Goal: Navigation & Orientation: Understand site structure

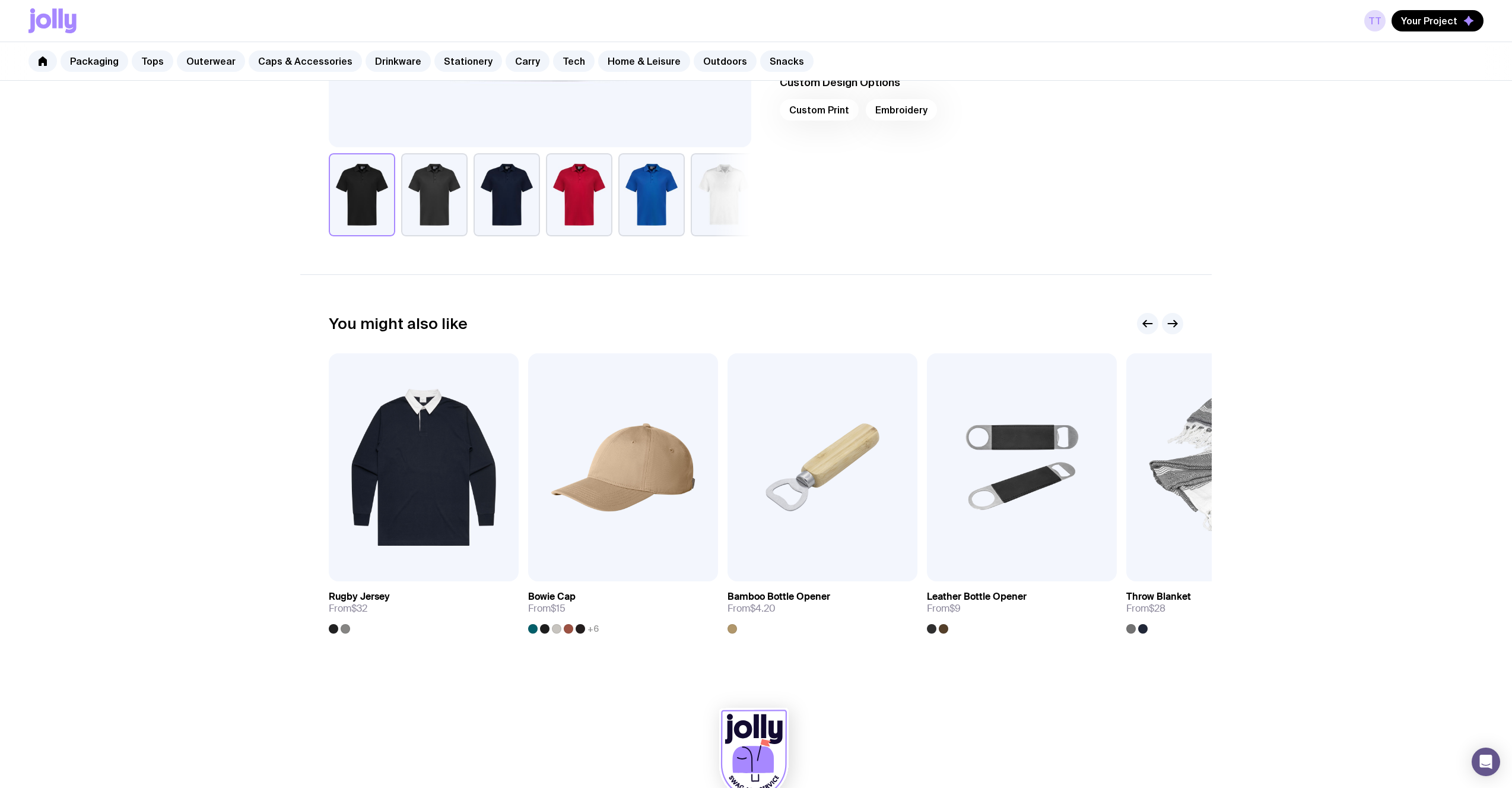
scroll to position [493, 0]
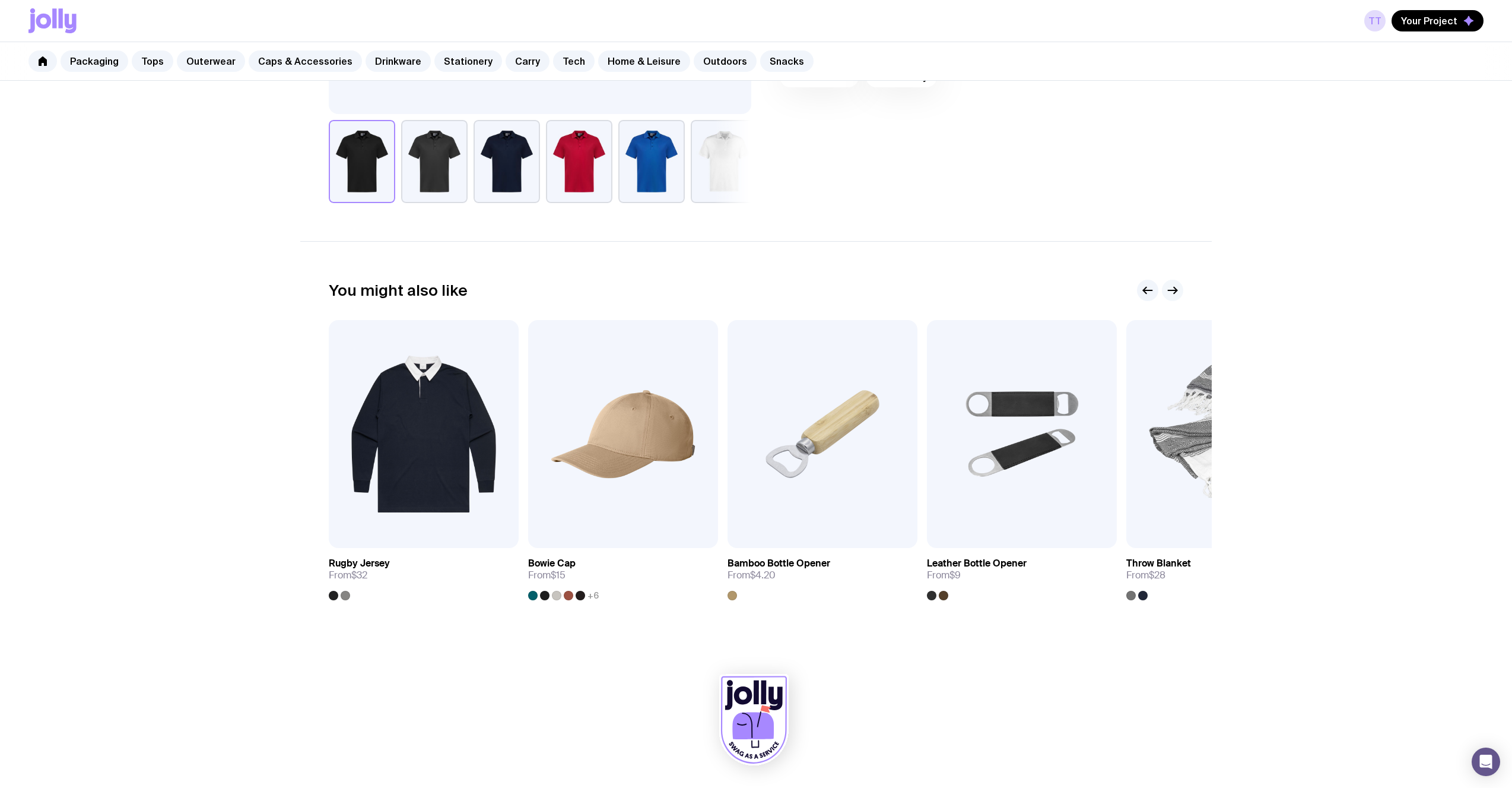
click at [1173, 294] on icon "button" at bounding box center [1173, 290] width 14 height 14
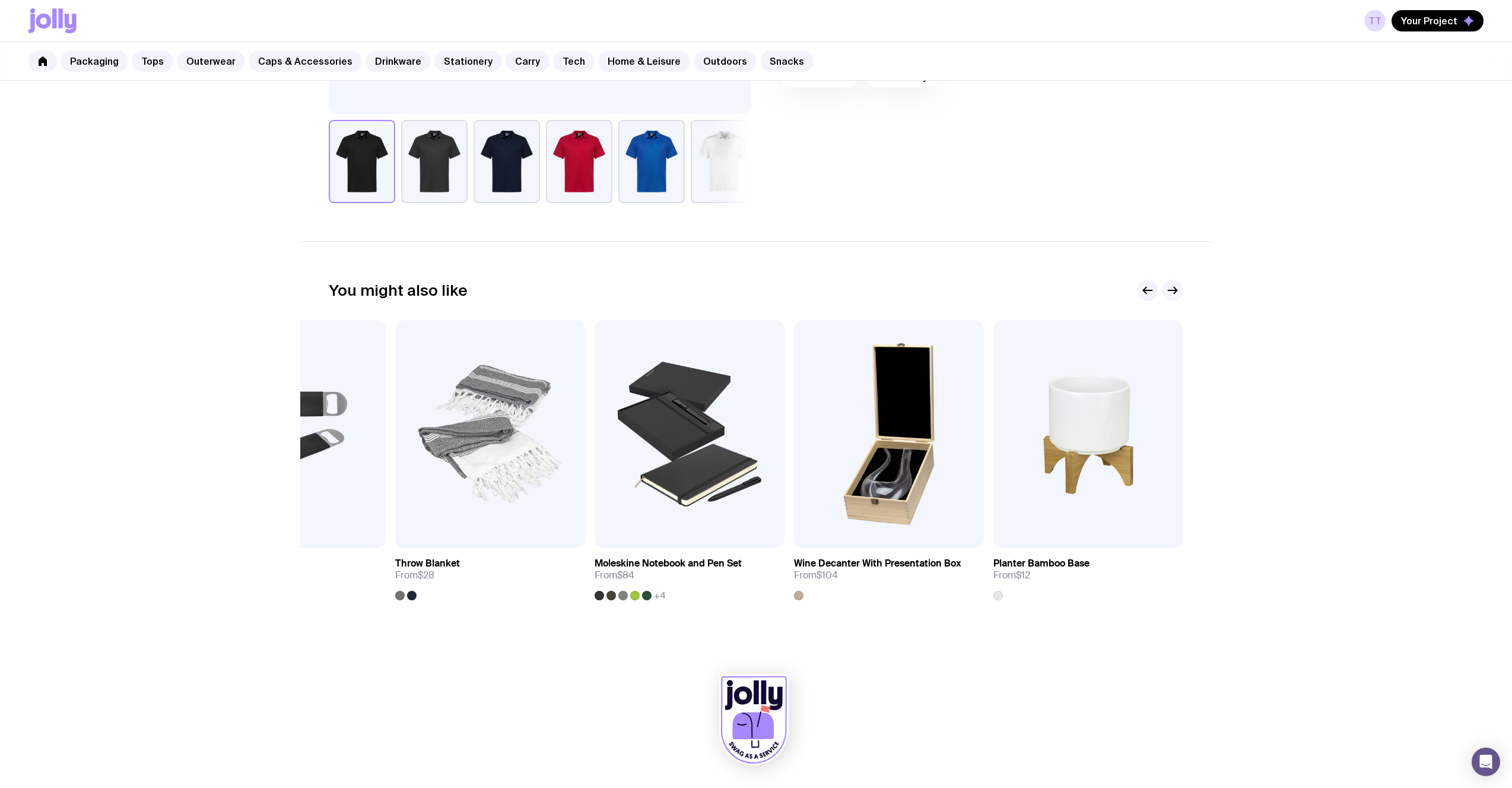
click at [1173, 293] on icon "button" at bounding box center [1173, 290] width 14 height 14
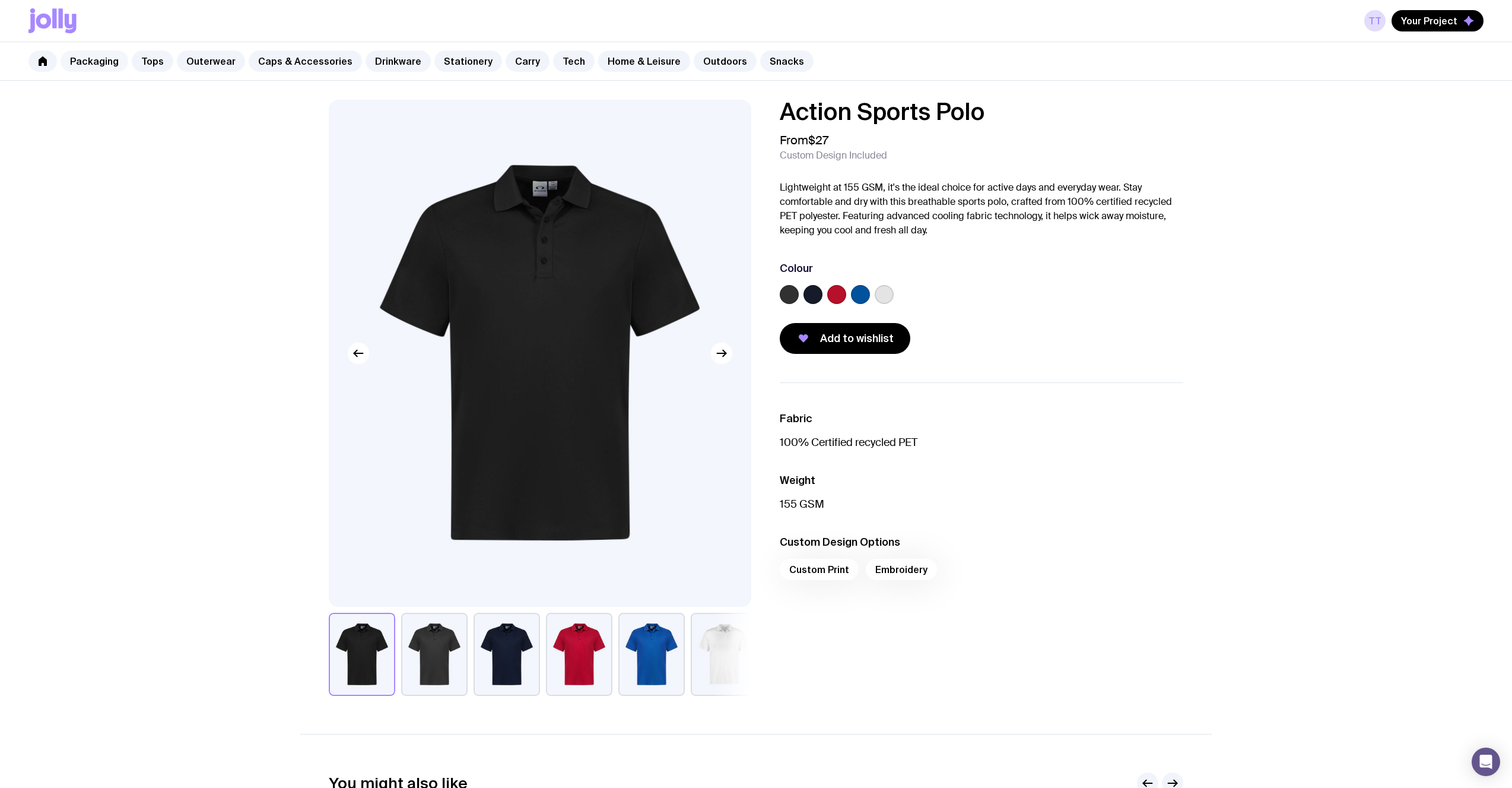
click at [79, 69] on link "Packaging" at bounding box center [94, 61] width 68 height 22
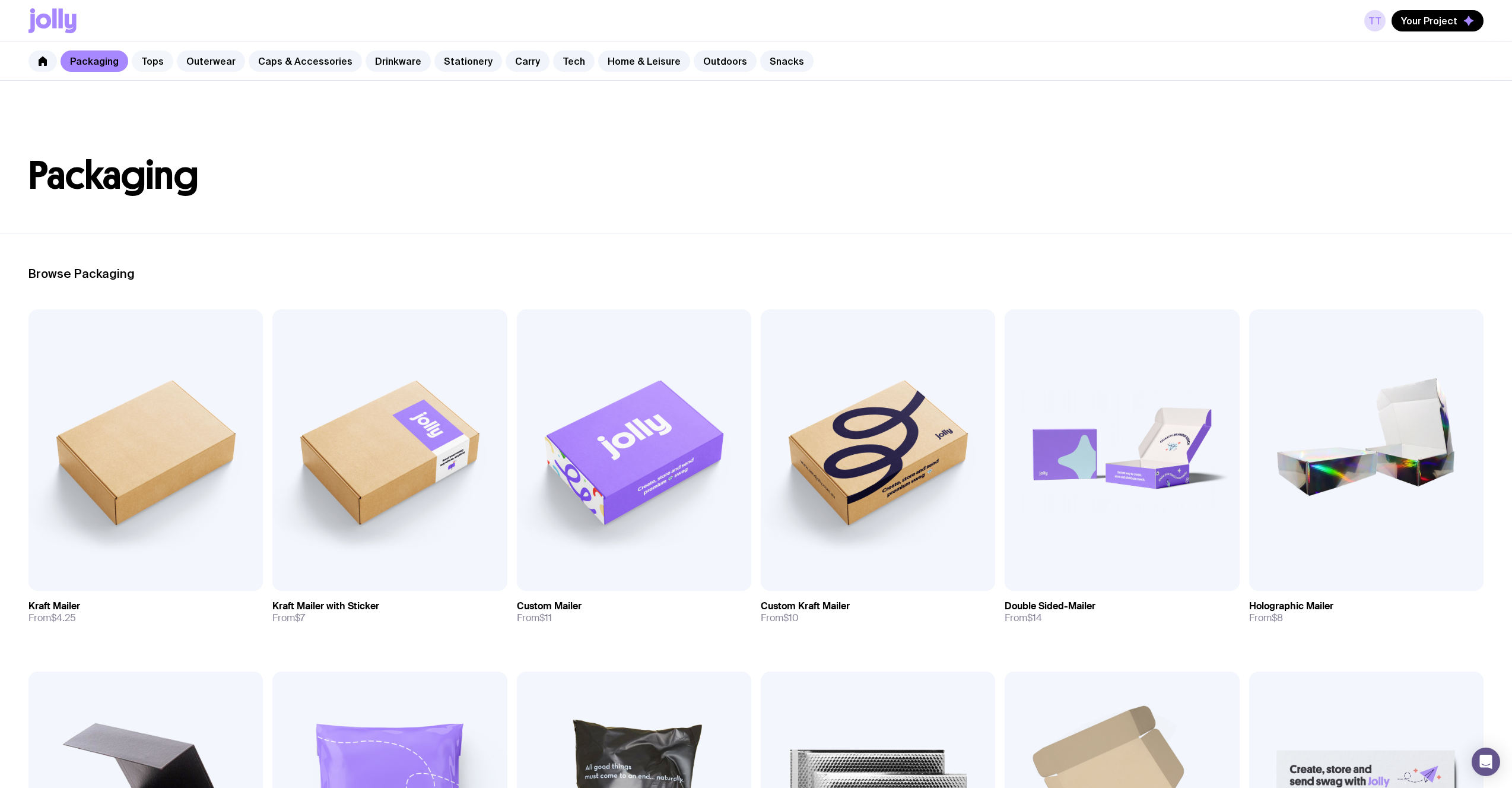
click at [163, 57] on link "Tops" at bounding box center [152, 61] width 41 height 22
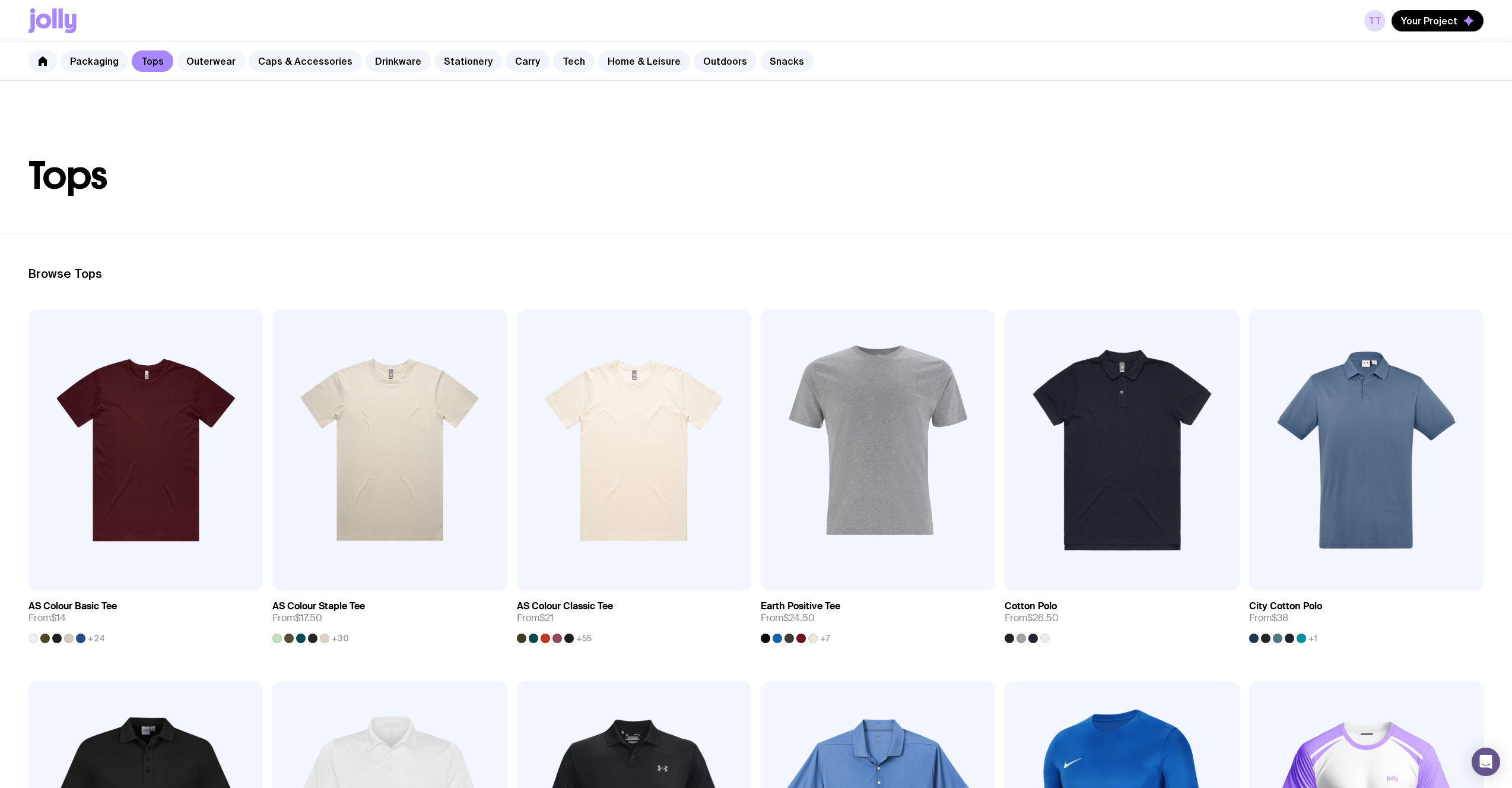
click at [198, 68] on link "Outerwear" at bounding box center [211, 61] width 68 height 22
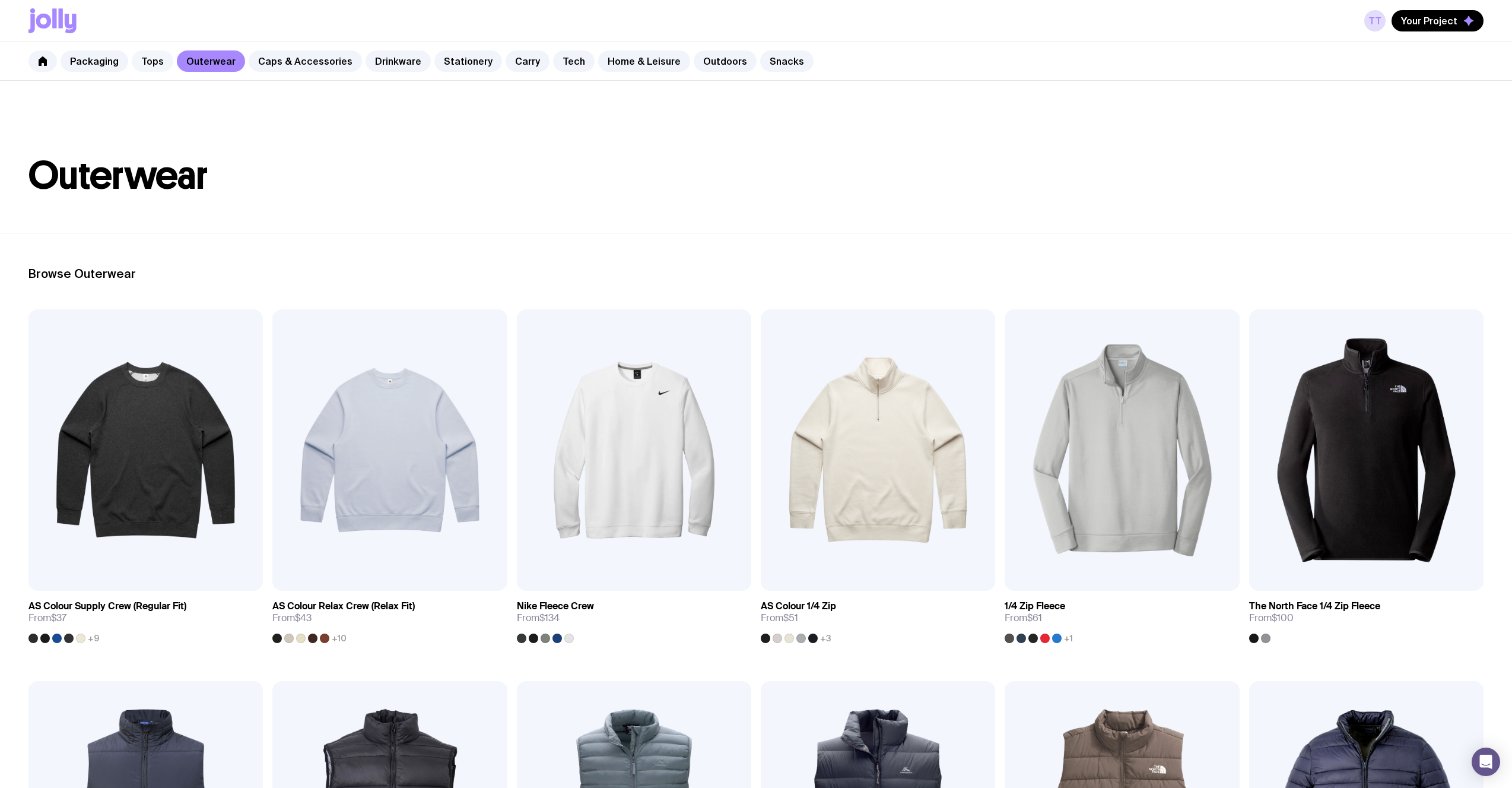
click at [151, 68] on link "Tops" at bounding box center [152, 61] width 41 height 22
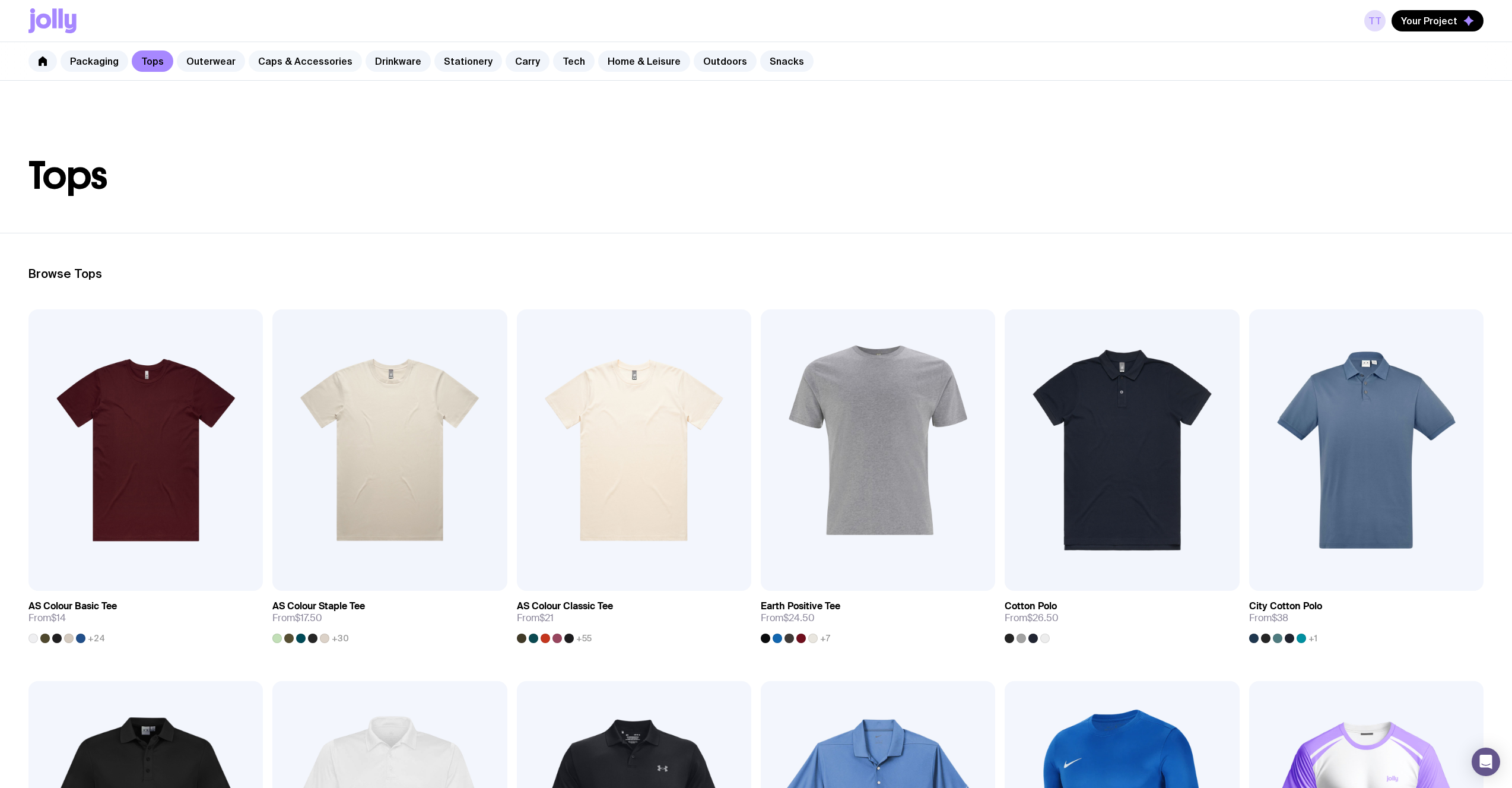
click at [271, 63] on link "Caps & Accessories" at bounding box center [305, 61] width 114 height 22
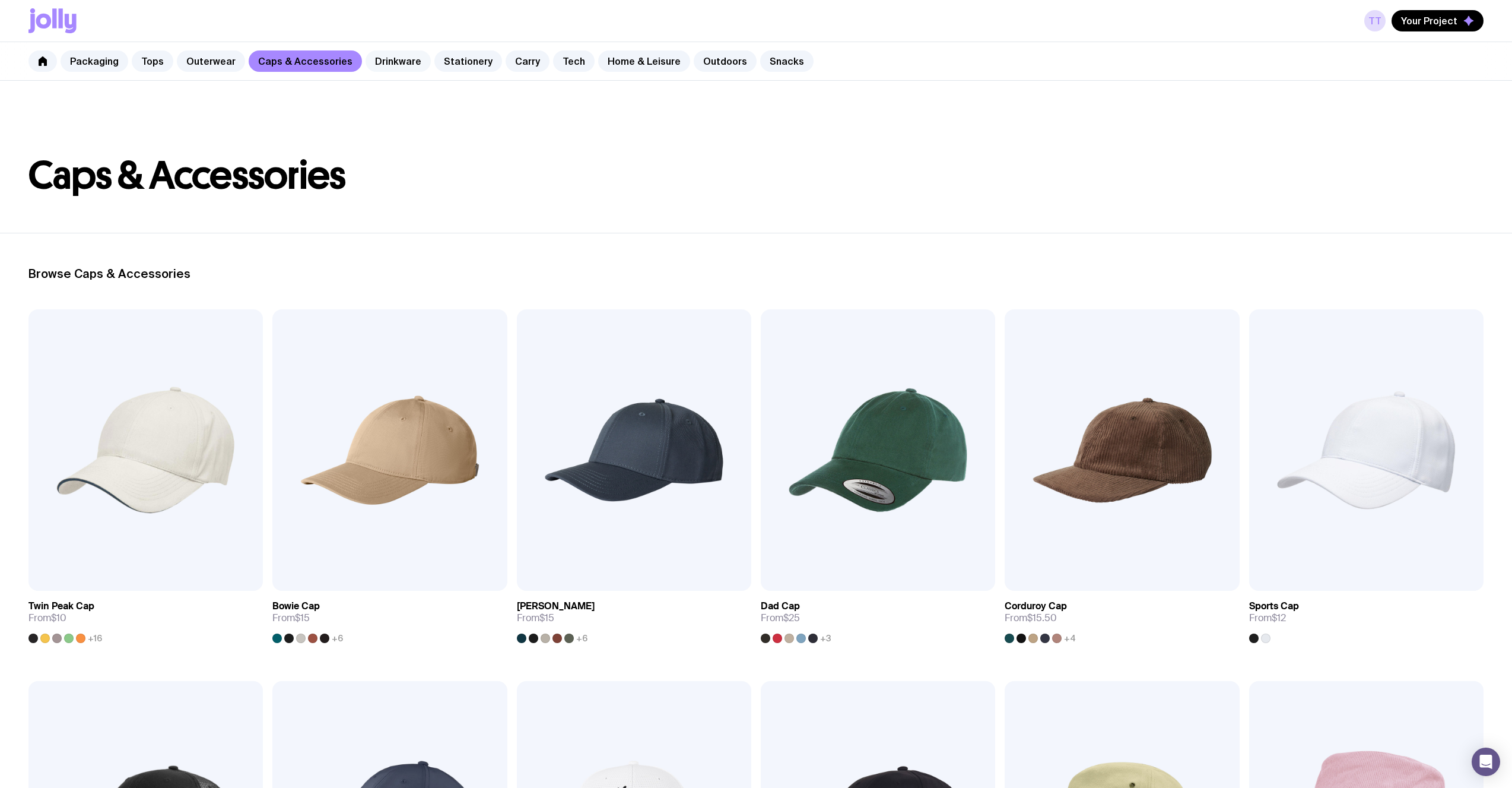
click at [391, 58] on link "Drinkware" at bounding box center [398, 61] width 65 height 22
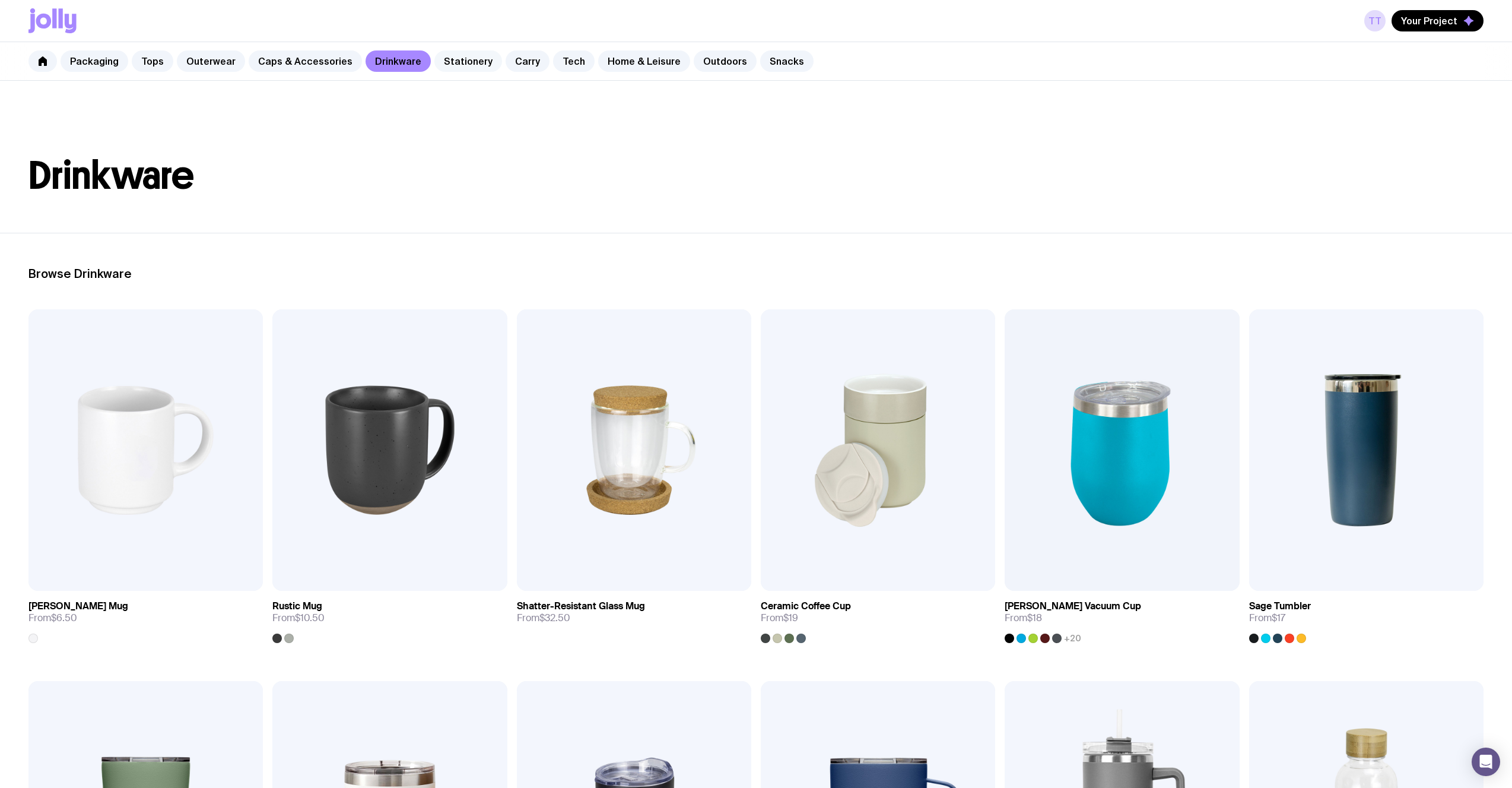
click at [469, 62] on link "Stationery" at bounding box center [468, 61] width 68 height 22
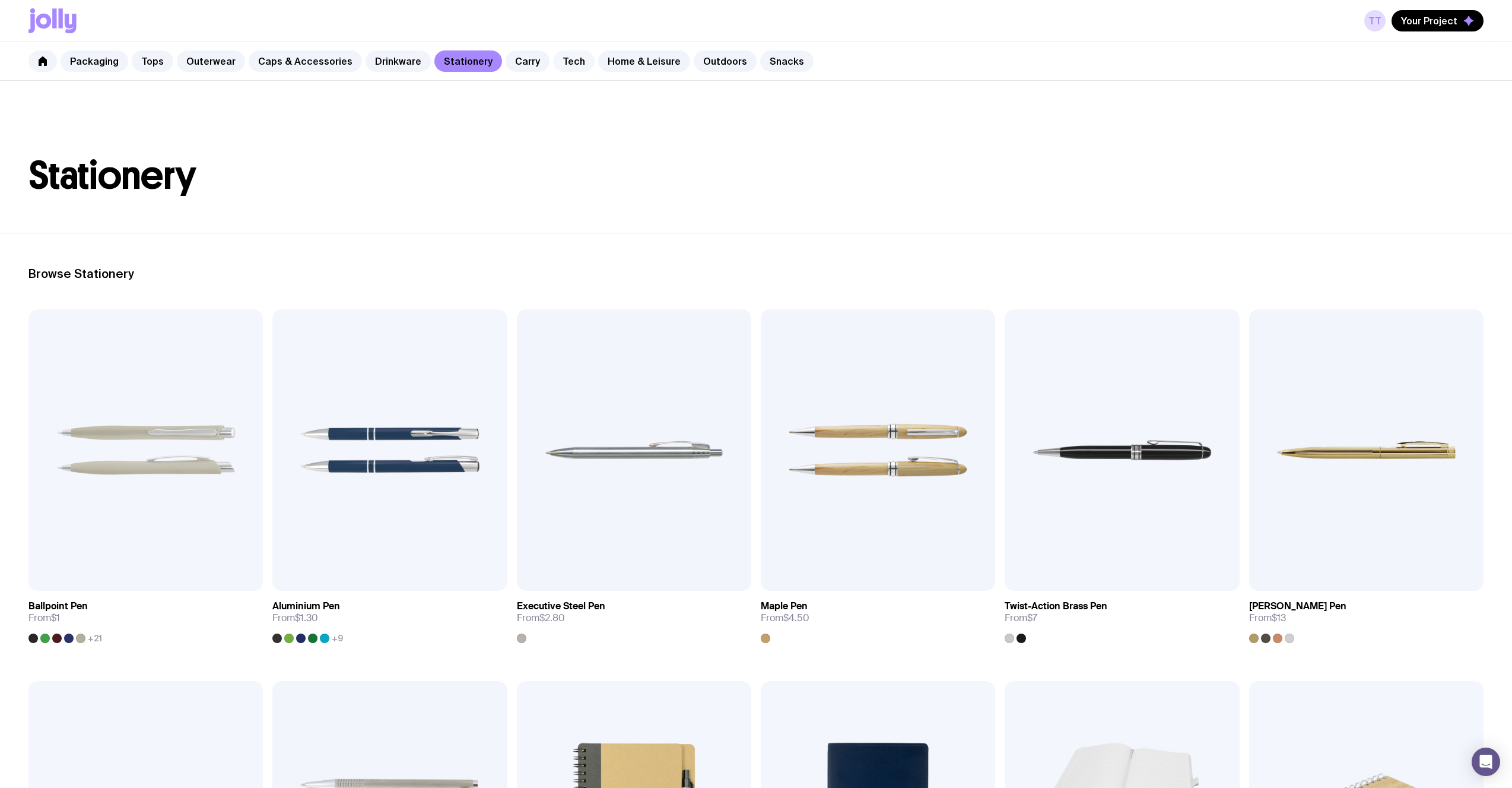
click at [571, 66] on link "Tech" at bounding box center [574, 61] width 41 height 22
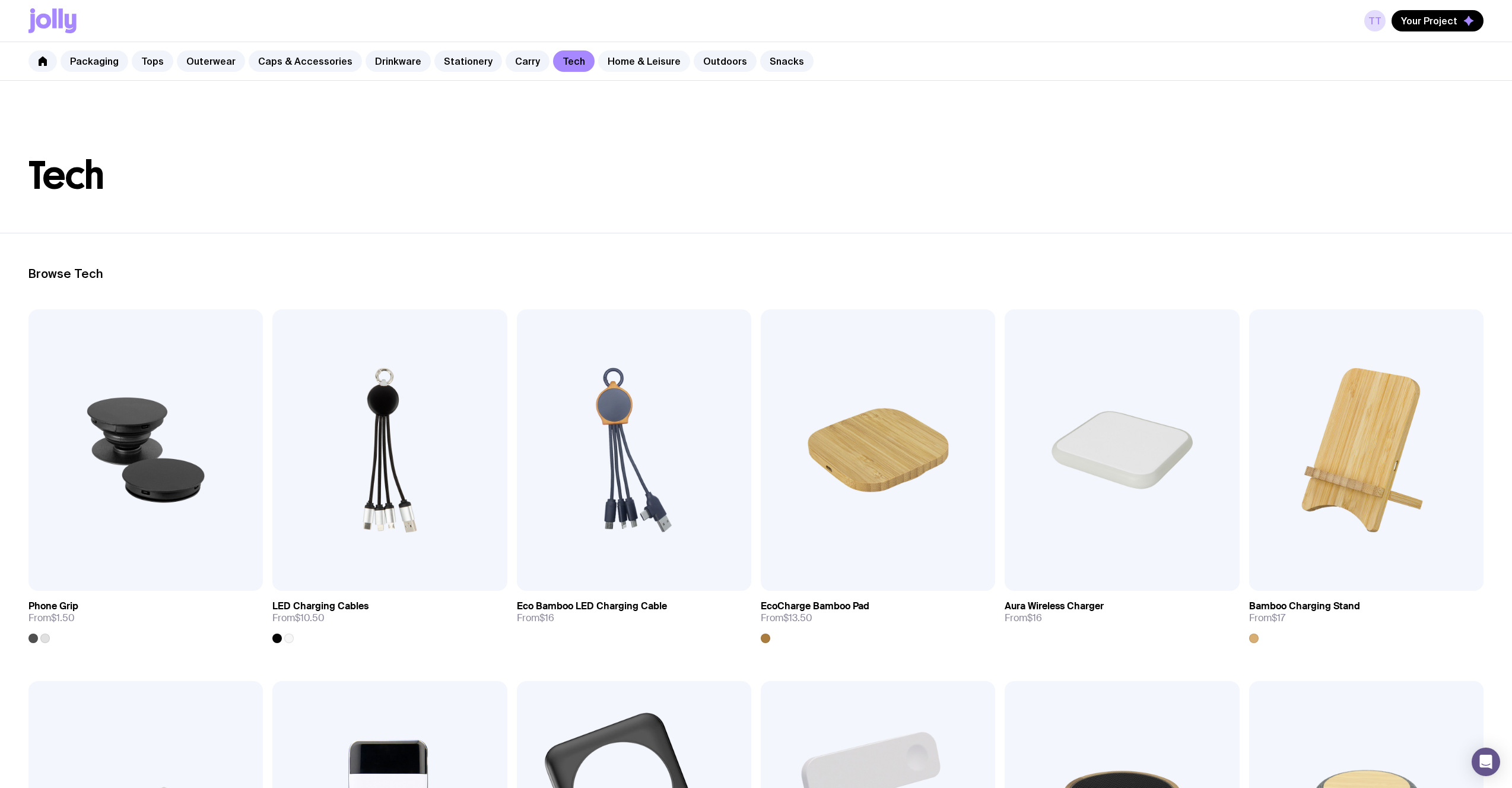
click at [634, 60] on link "Home & Leisure" at bounding box center [644, 61] width 92 height 22
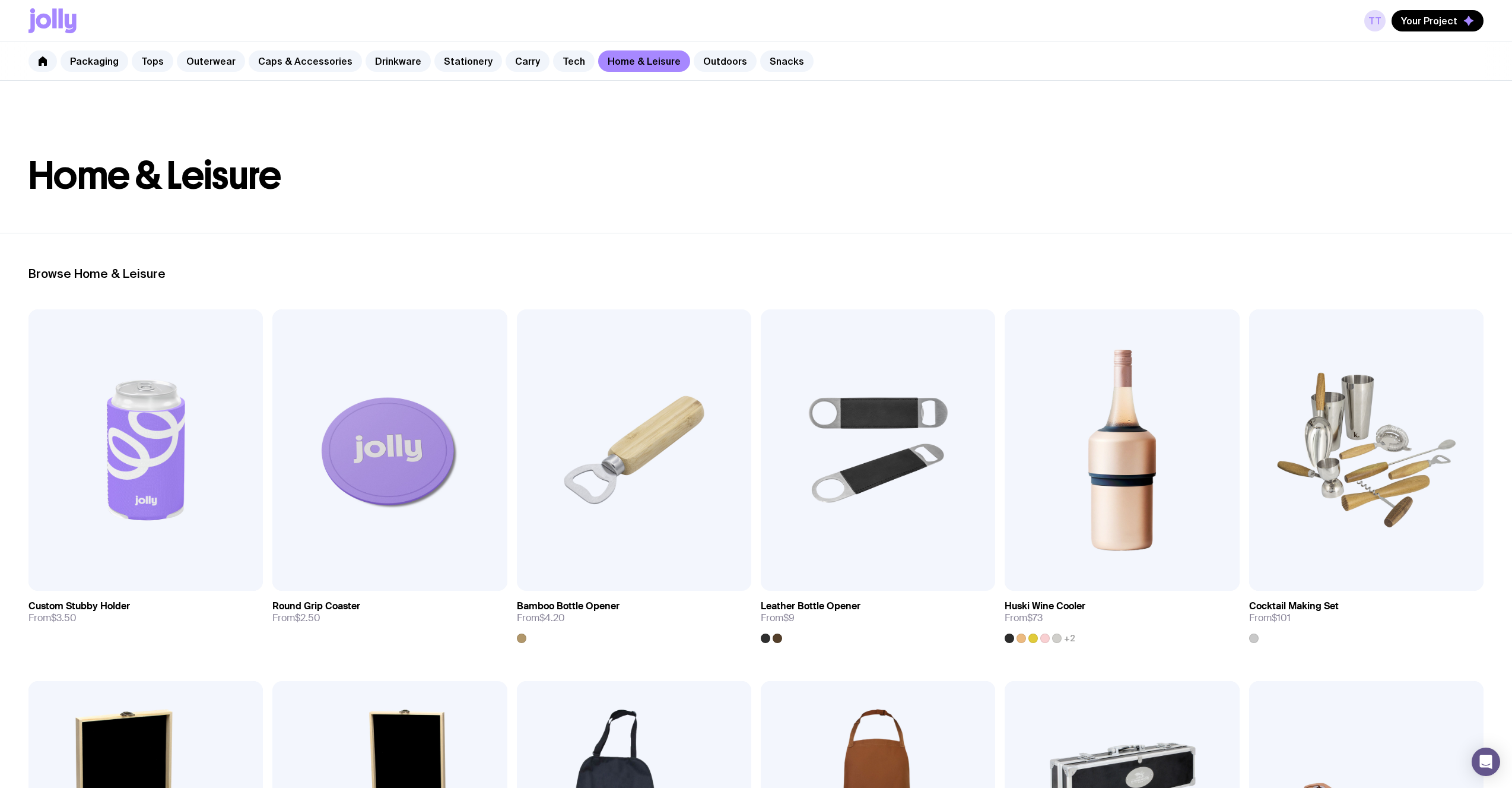
click at [634, 60] on link "Home & Leisure" at bounding box center [644, 61] width 92 height 22
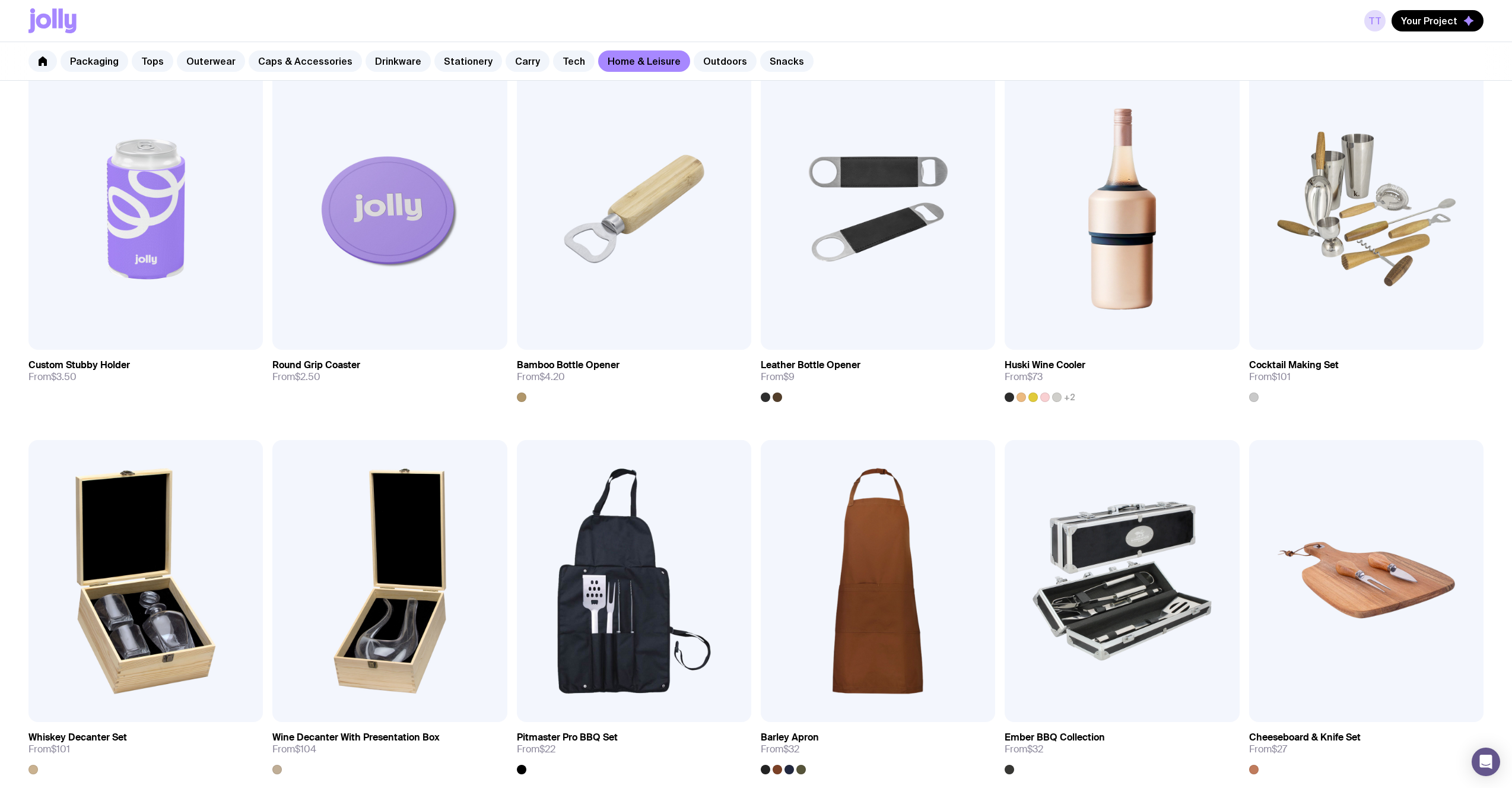
scroll to position [176, 0]
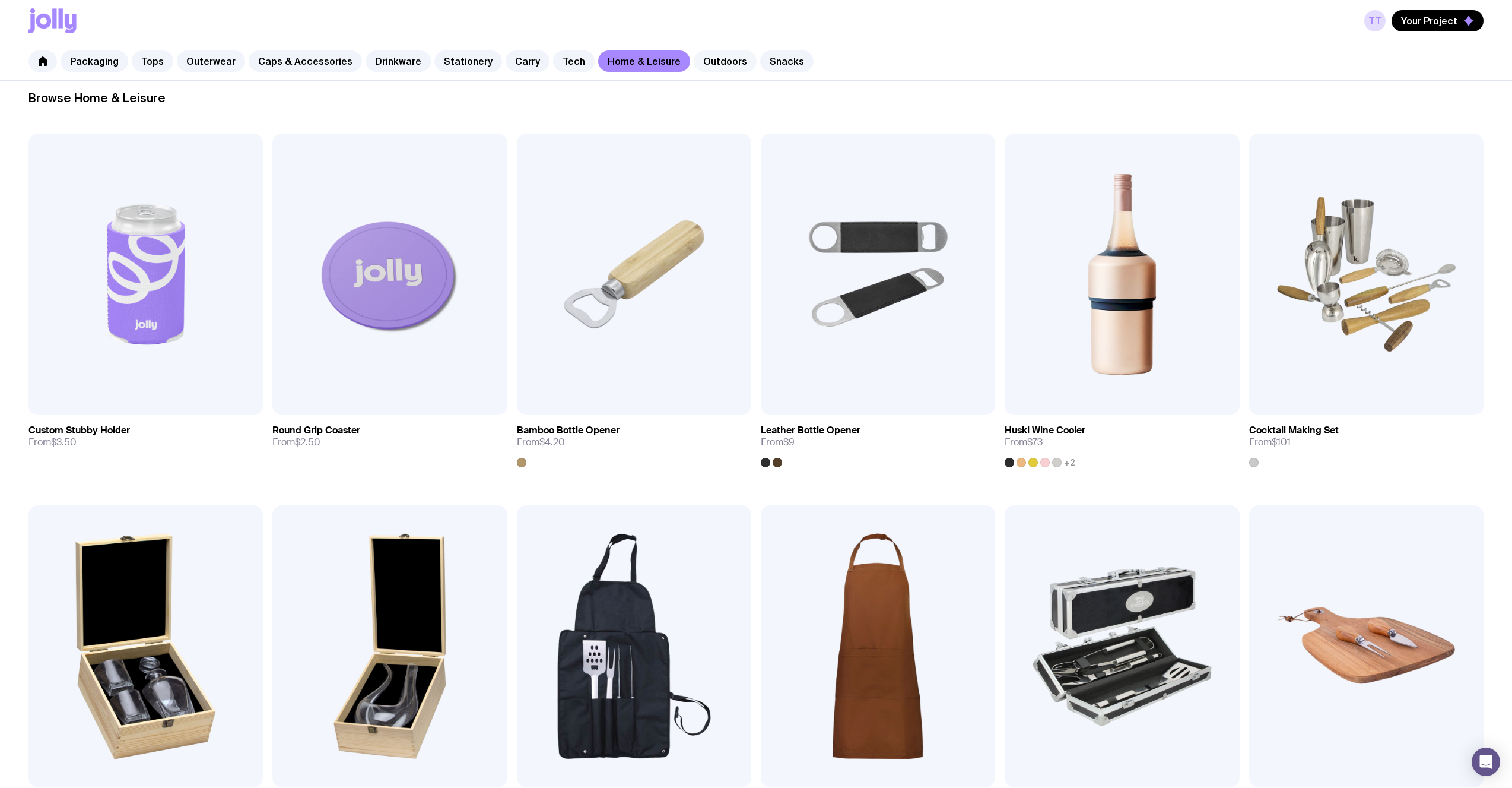
click at [712, 72] on div "Packaging Tops Outerwear Caps & Accessories Drinkware Stationery Carry Tech Hom…" at bounding box center [756, 61] width 1512 height 38
click at [710, 64] on link "Outdoors" at bounding box center [725, 61] width 63 height 22
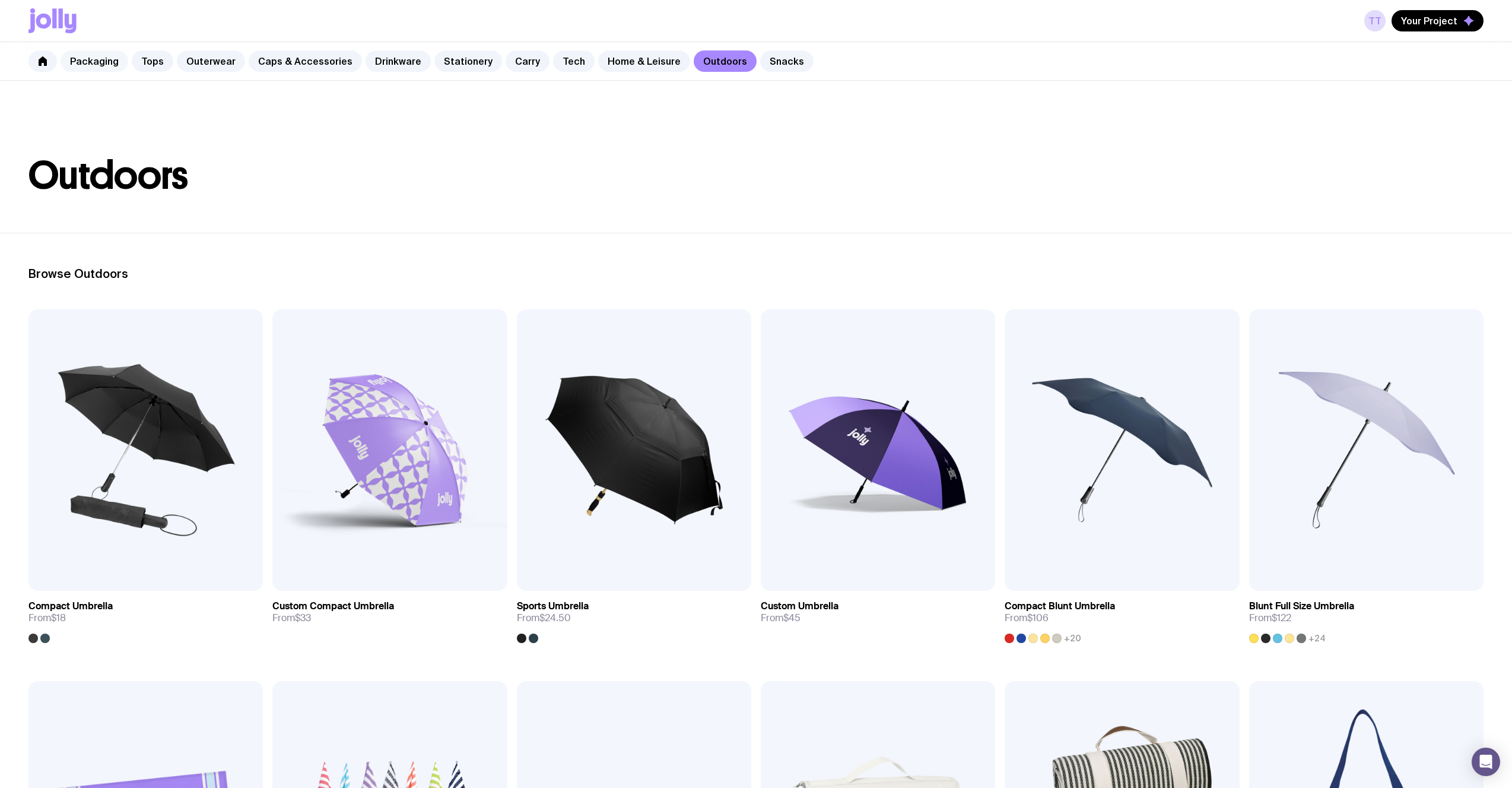
click at [102, 61] on link "Packaging" at bounding box center [94, 61] width 68 height 22
